Goal: Task Accomplishment & Management: Complete application form

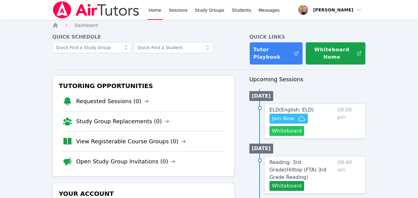
click at [286, 134] on button "Whiteboard" at bounding box center [286, 131] width 35 height 10
click at [289, 119] on span "Join Now" at bounding box center [283, 118] width 22 height 7
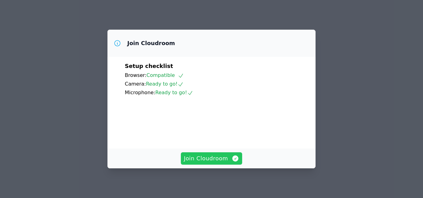
click at [217, 155] on span "Join Cloudroom" at bounding box center [211, 158] width 55 height 9
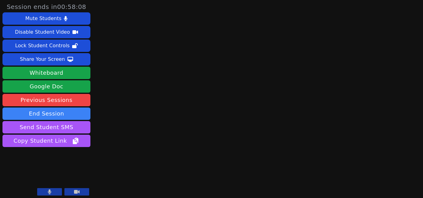
click at [56, 193] on button at bounding box center [49, 191] width 25 height 7
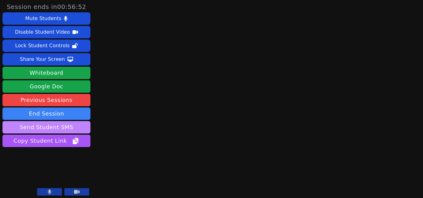
click at [69, 132] on button "Send Student SMS" at bounding box center [46, 127] width 88 height 12
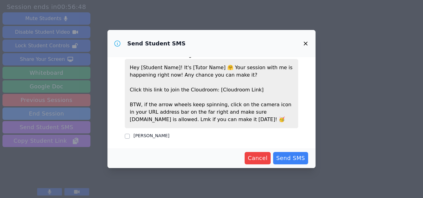
scroll to position [11, 0]
click at [128, 138] on input "[PERSON_NAME]" at bounding box center [127, 136] width 5 height 5
checkbox input "true"
click at [307, 45] on icon "button" at bounding box center [305, 43] width 7 height 7
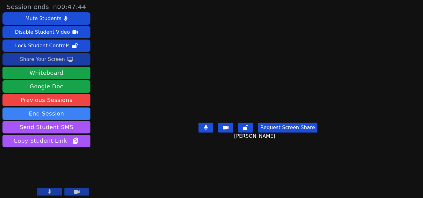
click at [57, 56] on div "Share Your Screen" at bounding box center [42, 59] width 45 height 10
click at [55, 58] on div "Share Your Screen" at bounding box center [42, 59] width 45 height 10
click at [54, 60] on div "Share Your Screen" at bounding box center [42, 59] width 45 height 10
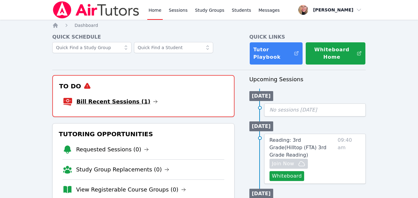
click at [128, 101] on link "Bill Recent Sessions (1)" at bounding box center [116, 101] width 81 height 9
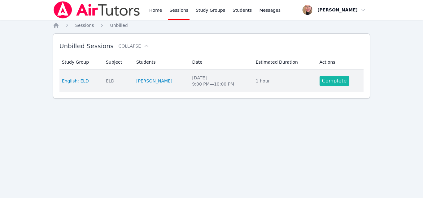
click at [329, 80] on link "Complete" at bounding box center [334, 81] width 30 height 10
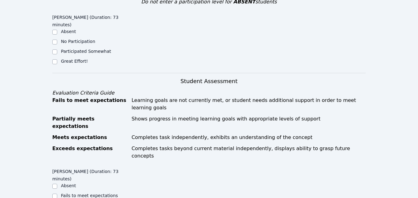
scroll to position [155, 0]
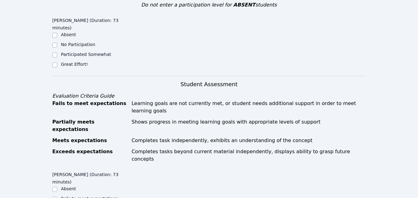
click at [84, 62] on label "Great Effort!" at bounding box center [74, 64] width 27 height 5
click at [57, 62] on input "Great Effort!" at bounding box center [54, 64] width 5 height 5
checkbox input "true"
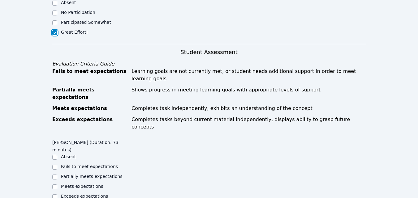
scroll to position [217, 0]
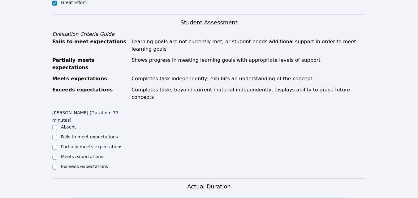
click at [105, 144] on label "Partially meets expectations" at bounding box center [92, 146] width 62 height 5
click at [57, 145] on input "Partially meets expectations" at bounding box center [54, 147] width 5 height 5
checkbox input "true"
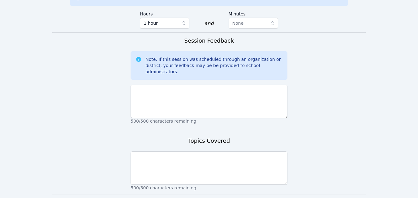
scroll to position [425, 0]
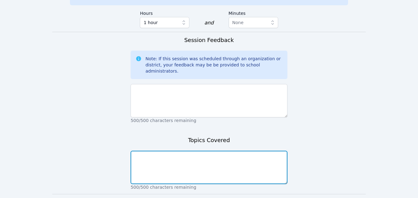
click at [213, 151] on textarea at bounding box center [209, 167] width 157 height 33
click at [152, 151] on textarea "Readingd/vocabulary/fluency" at bounding box center [209, 167] width 157 height 33
click at [198, 151] on textarea "Reading/vocabulary/fluency" at bounding box center [209, 167] width 157 height 33
click at [205, 151] on textarea "Reading/vocabulary/fluency/grammer." at bounding box center [209, 167] width 157 height 33
type textarea "Reading/vocabulary/fluency/grammar."
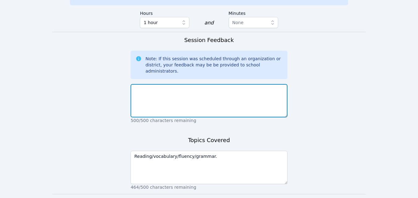
click at [213, 84] on textarea at bounding box center [209, 100] width 157 height 33
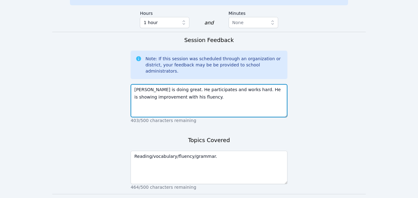
type textarea "Yoel is doing great. He participates and works hard. He is showing improvement …"
